Goal: Entertainment & Leisure: Browse casually

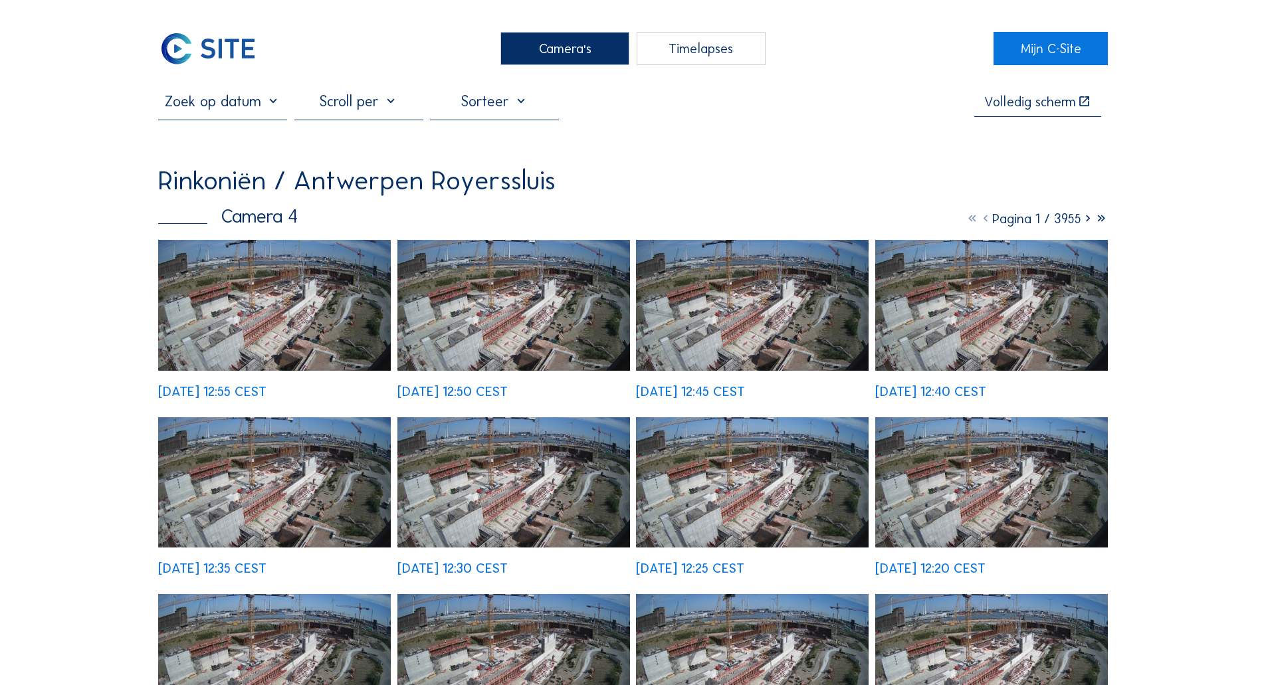
click at [566, 61] on div "Camera's" at bounding box center [564, 48] width 129 height 33
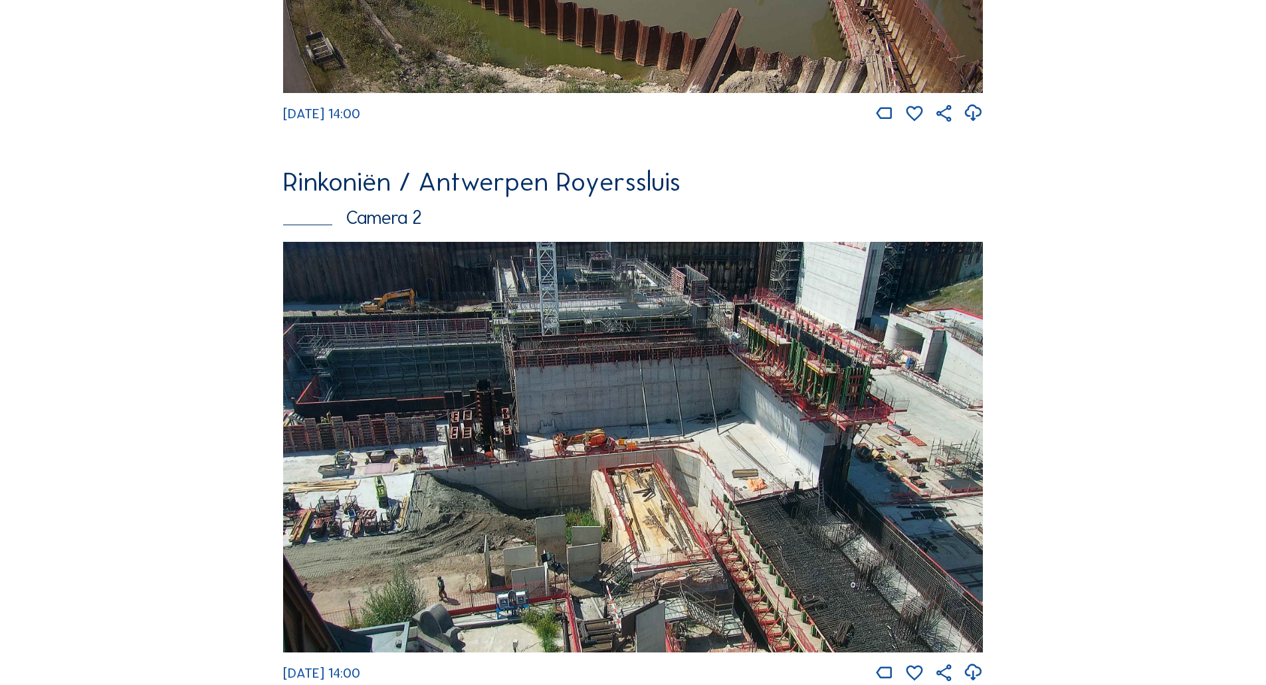
scroll to position [515, 0]
click at [528, 506] on img at bounding box center [633, 448] width 700 height 411
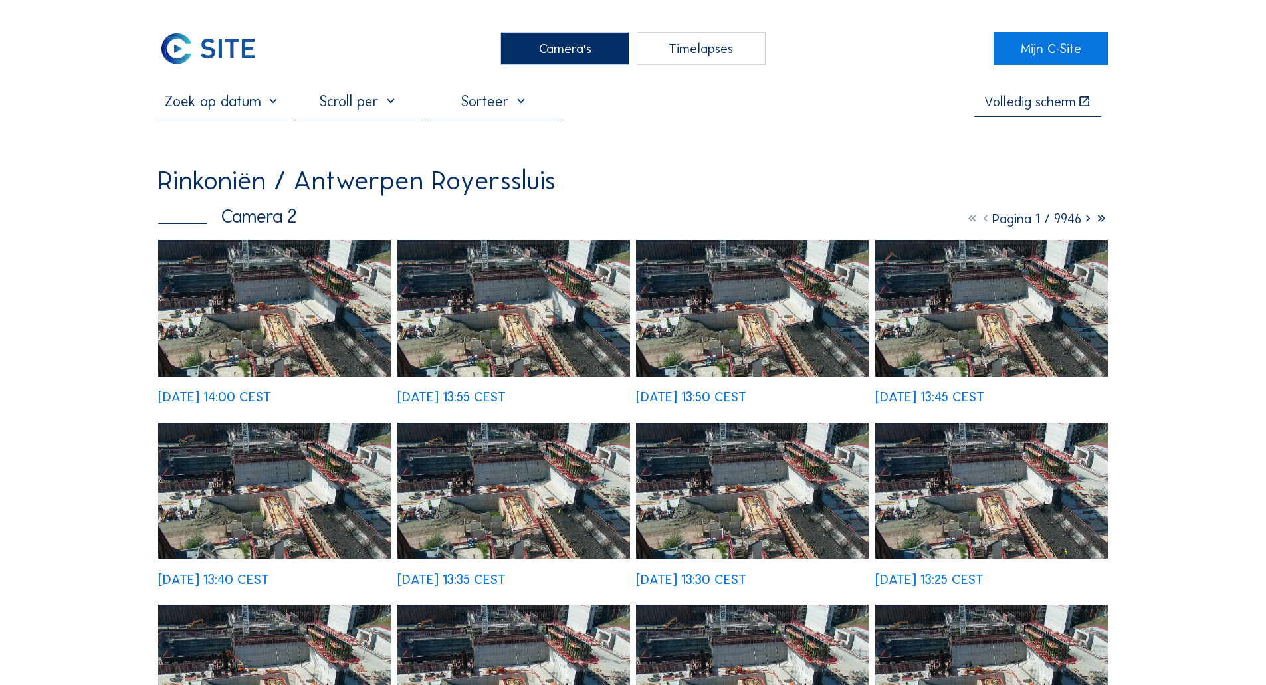
click at [228, 348] on img at bounding box center [274, 308] width 233 height 136
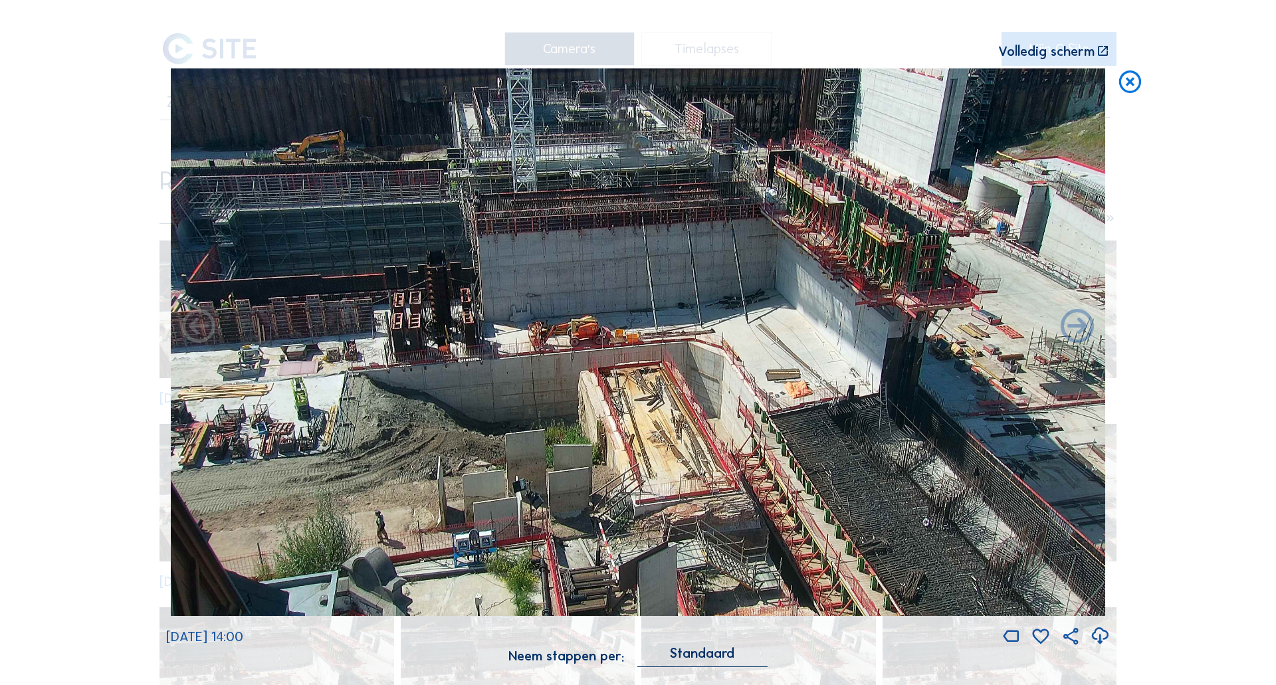
click at [1047, 58] on div "Volledig scherm" at bounding box center [1046, 51] width 96 height 13
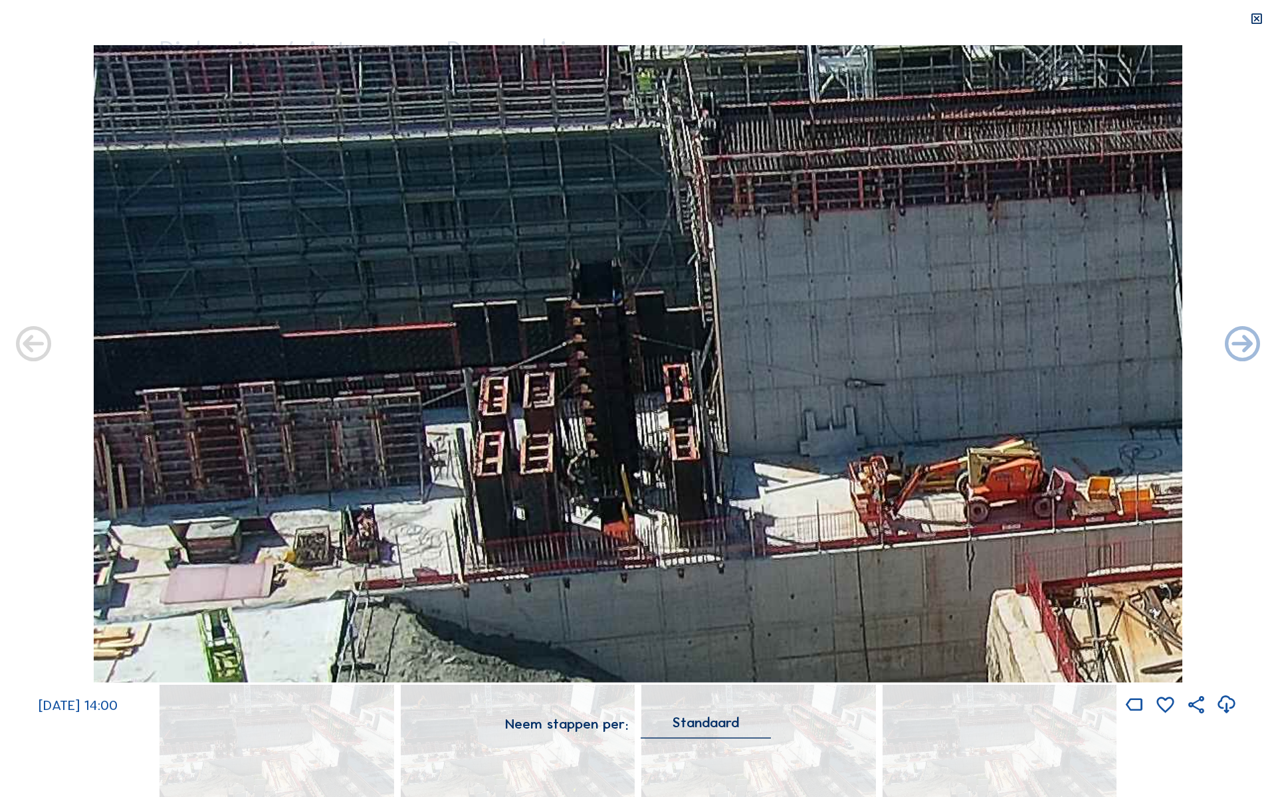
drag, startPoint x: 369, startPoint y: 292, endPoint x: 558, endPoint y: 359, distance: 200.1
click at [558, 359] on img at bounding box center [638, 364] width 1088 height 638
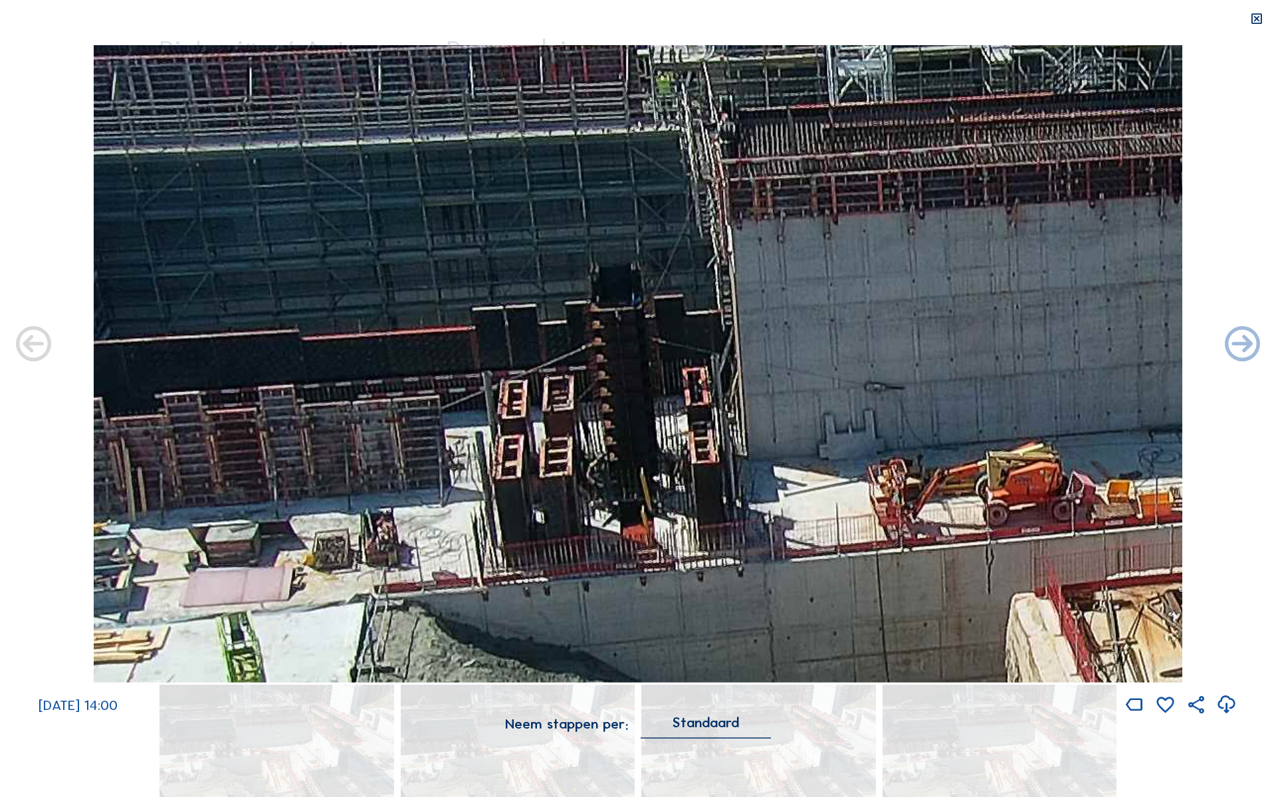
click at [1258, 21] on icon at bounding box center [1256, 19] width 14 height 15
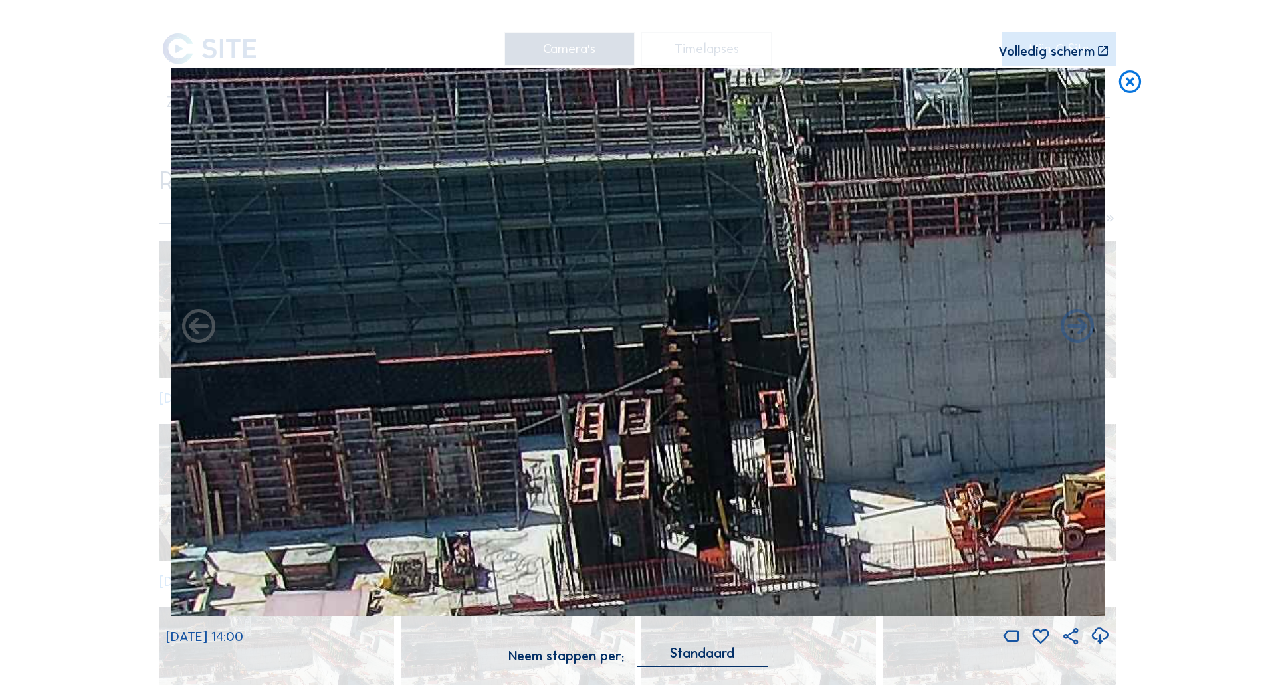
click at [1133, 91] on icon at bounding box center [1129, 82] width 27 height 28
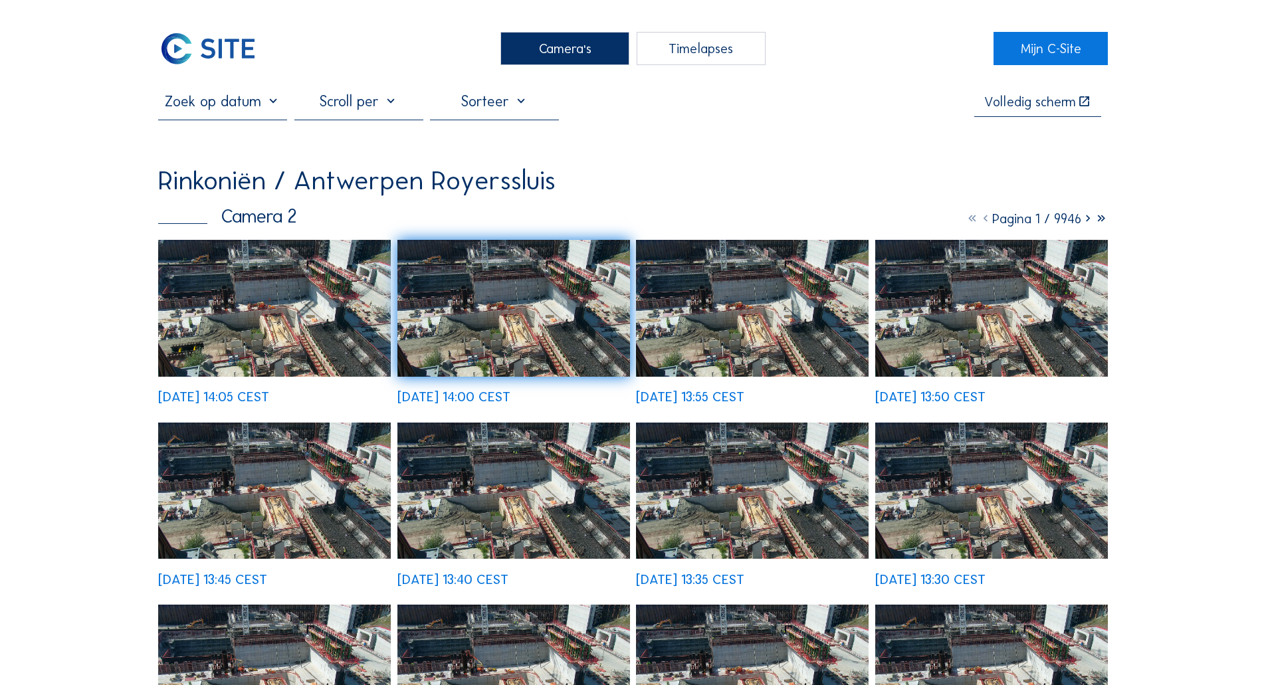
click at [355, 292] on img at bounding box center [274, 308] width 233 height 136
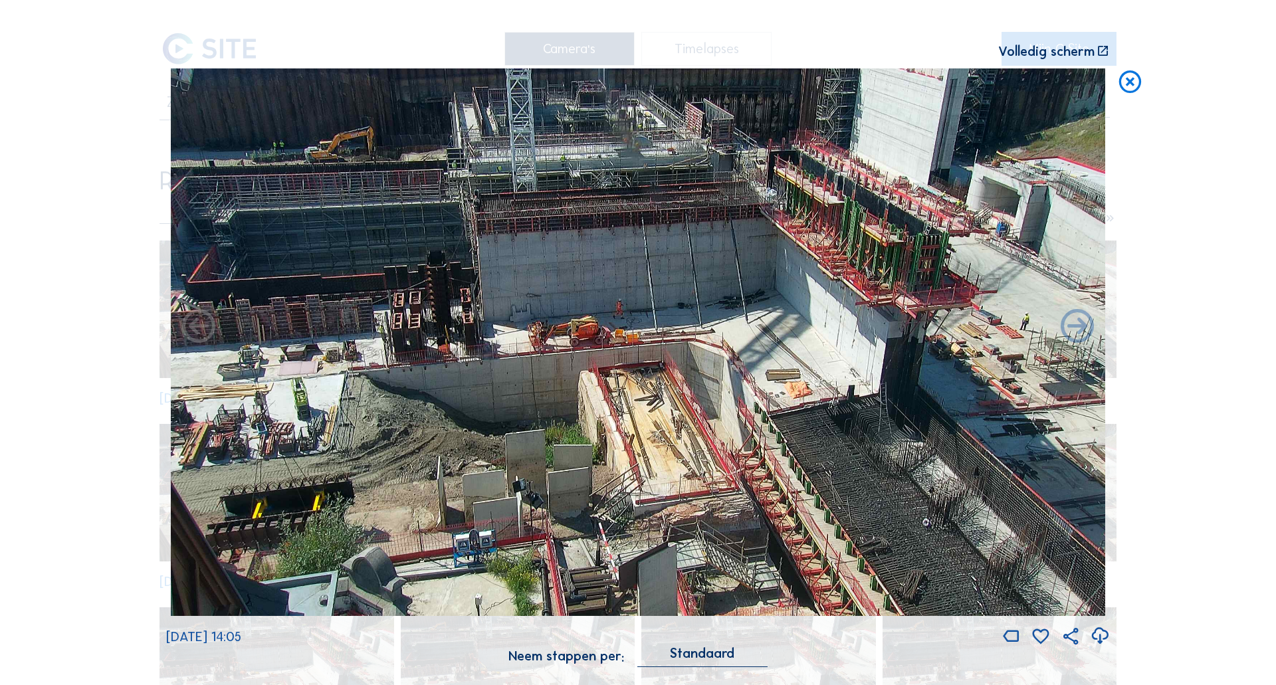
click at [95, 317] on div "Scroll om door de tijd te reizen | Druk op de 'Alt'-knop + scroll om te Zoomen …" at bounding box center [638, 342] width 1276 height 685
click at [130, 267] on div "Scroll om door de tijd te reizen | Druk op de 'Alt'-knop + scroll om te Zoomen …" at bounding box center [638, 342] width 1276 height 685
click at [1129, 90] on icon at bounding box center [1129, 82] width 27 height 28
